Goal: Task Accomplishment & Management: Manage account settings

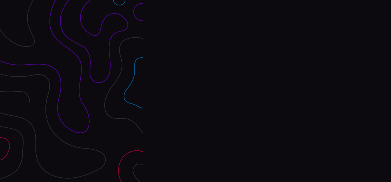
click at [196, 91] on div "Interpres Baseline & prioritize your security posture Email Login Visit Website" at bounding box center [267, 91] width 248 height 182
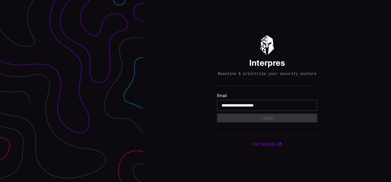
type input "**********"
click at [267, 108] on input "**********" at bounding box center [267, 104] width 91 height 5
click at [196, 91] on div "Interpres Baseline & prioritize your security posture Email Login Visit Website" at bounding box center [267, 91] width 248 height 182
